Goal: Check status: Check status

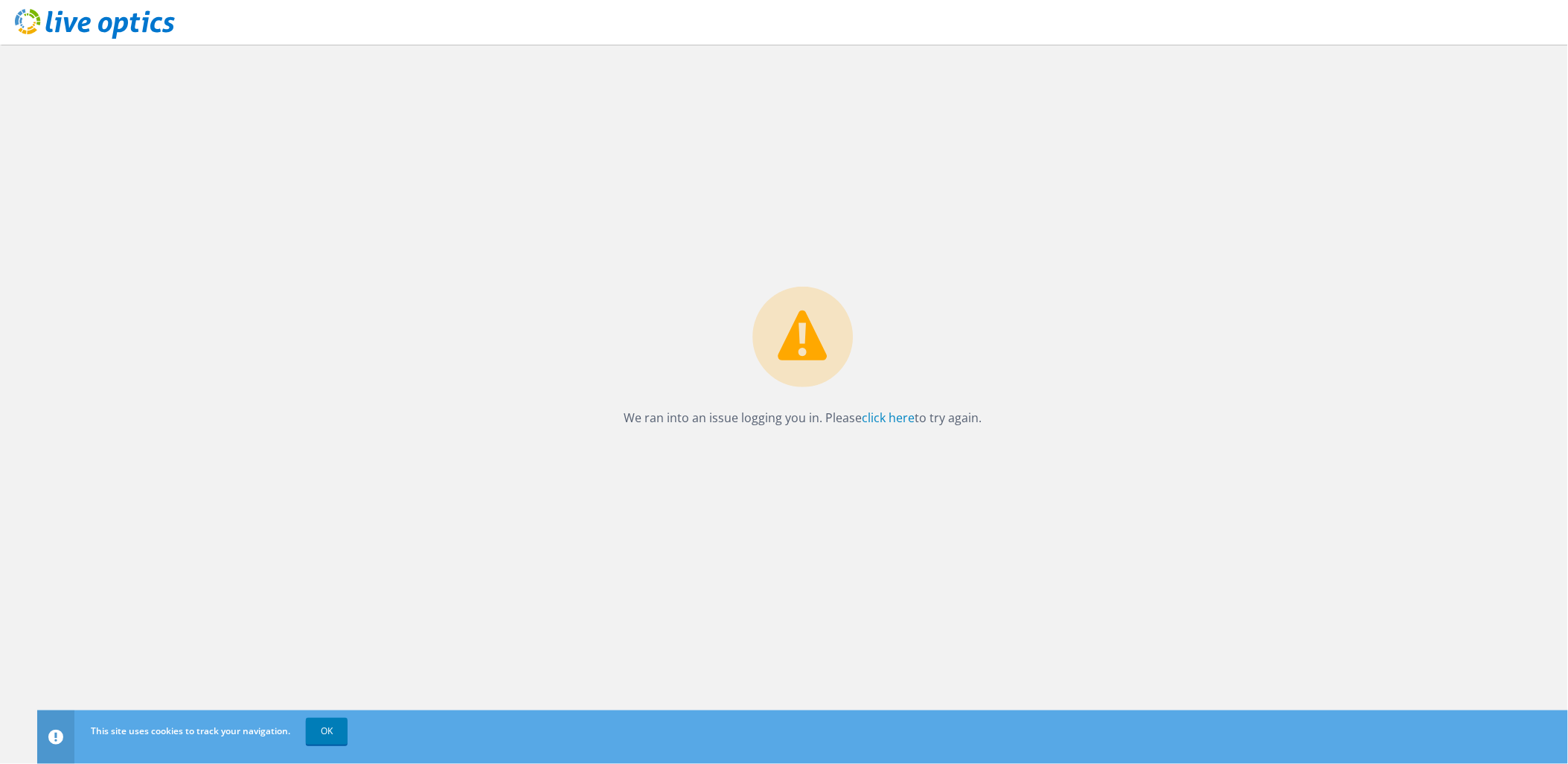
click at [137, 30] on use at bounding box center [95, 24] width 160 height 30
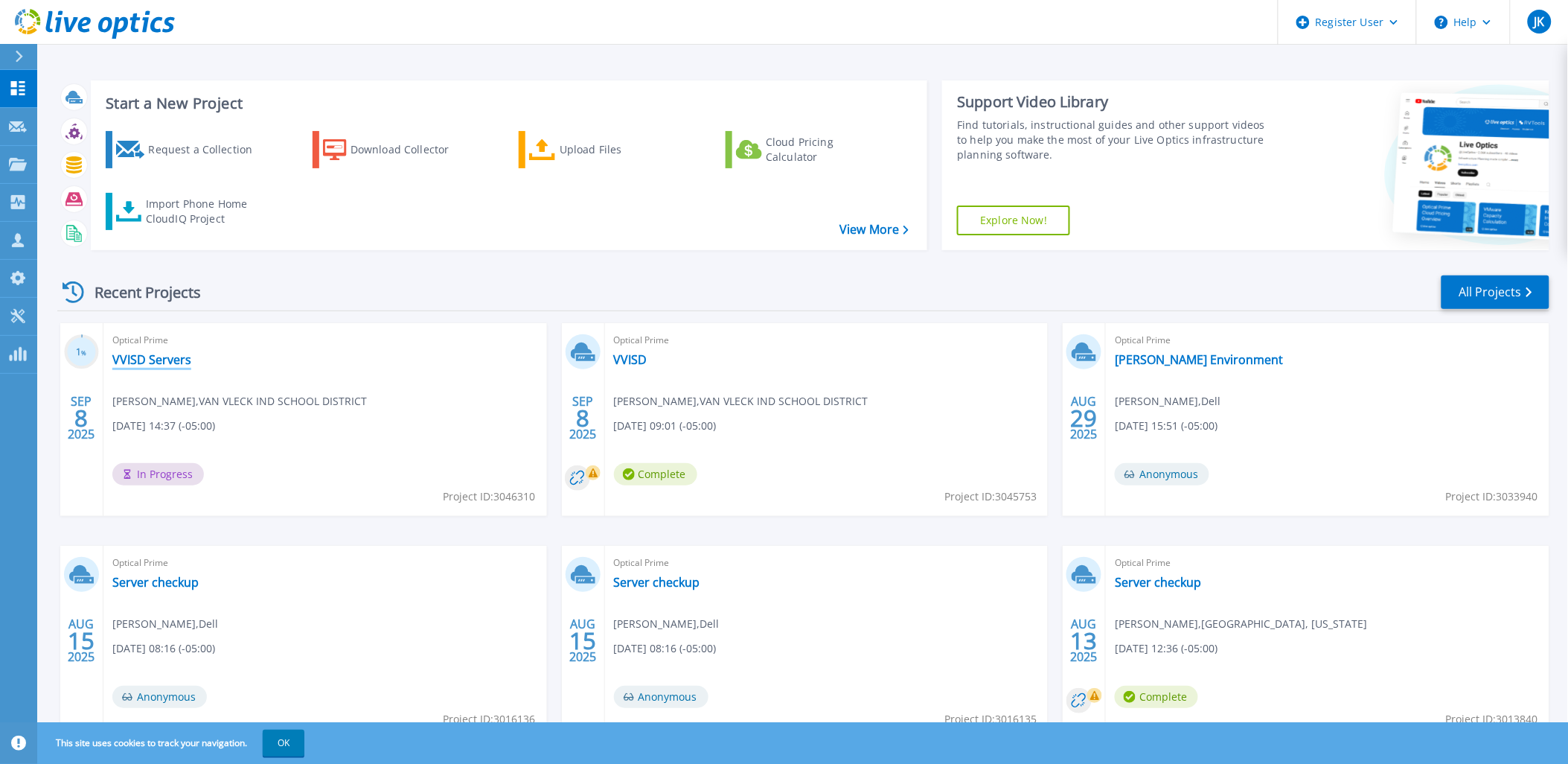
click at [143, 354] on link "VVISD Servers" at bounding box center [151, 360] width 79 height 15
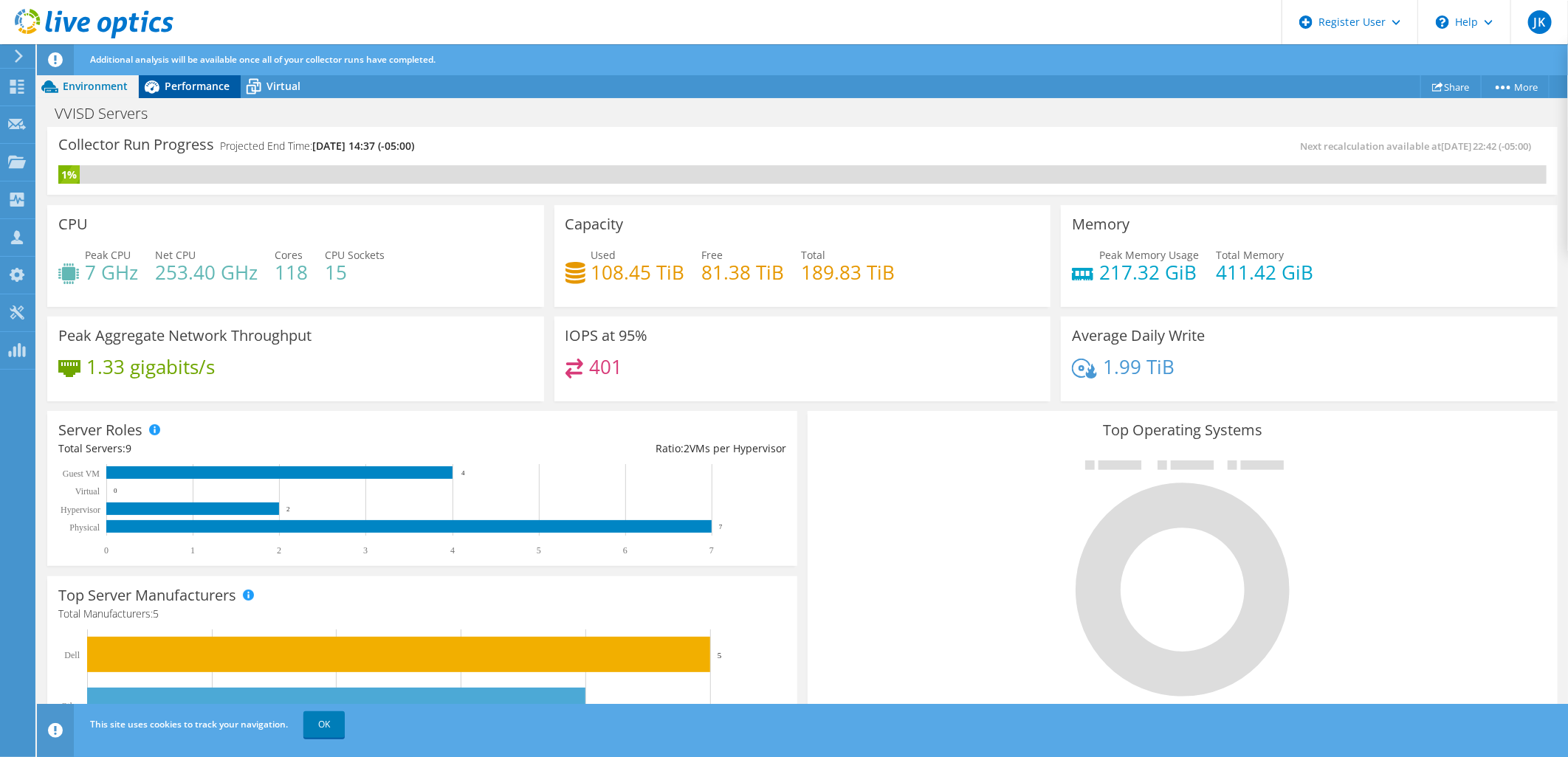
click at [189, 82] on span "Performance" at bounding box center [197, 86] width 65 height 14
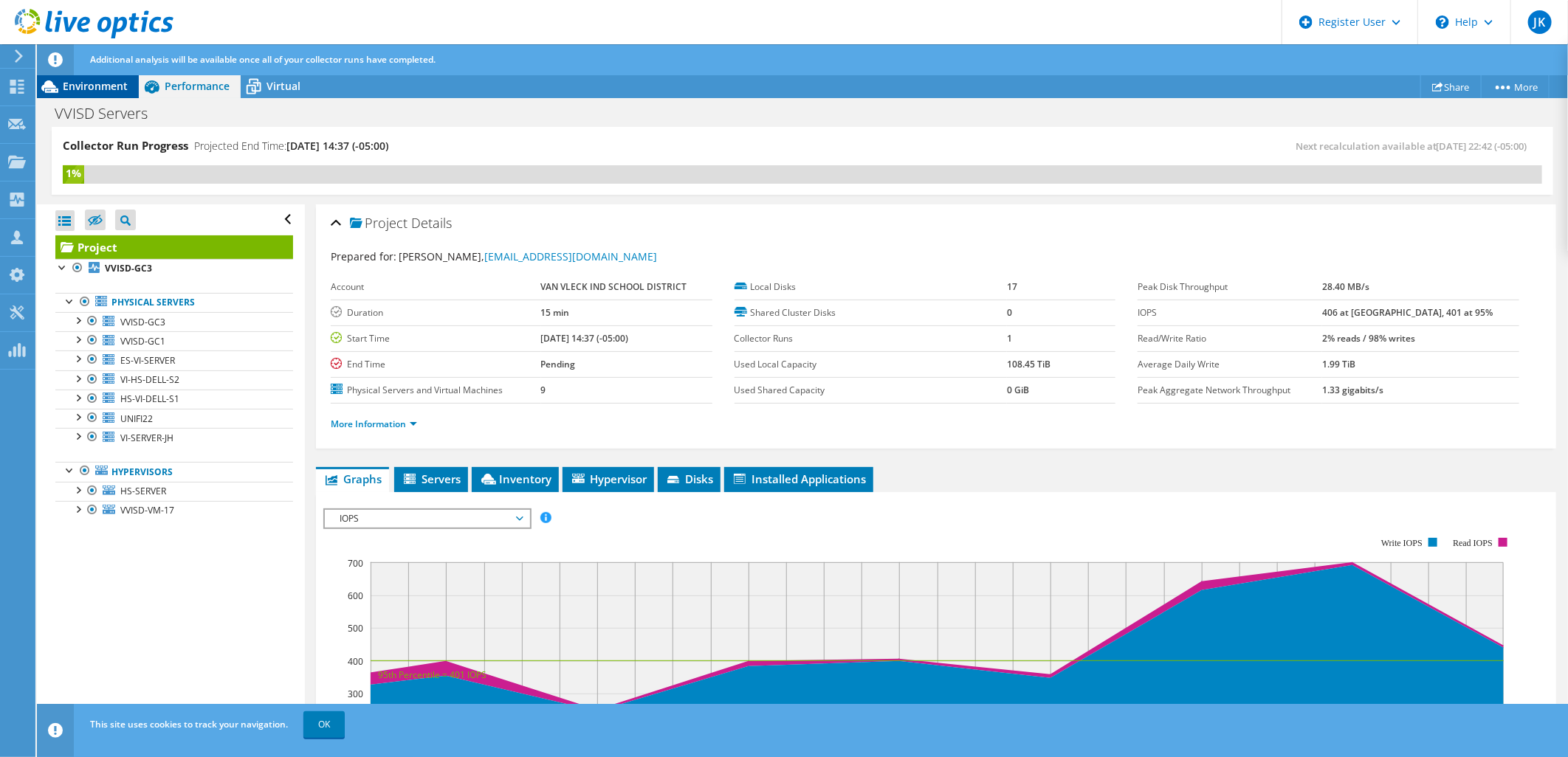
click at [76, 80] on span "Environment" at bounding box center [95, 86] width 65 height 14
